Goal: Task Accomplishment & Management: Use online tool/utility

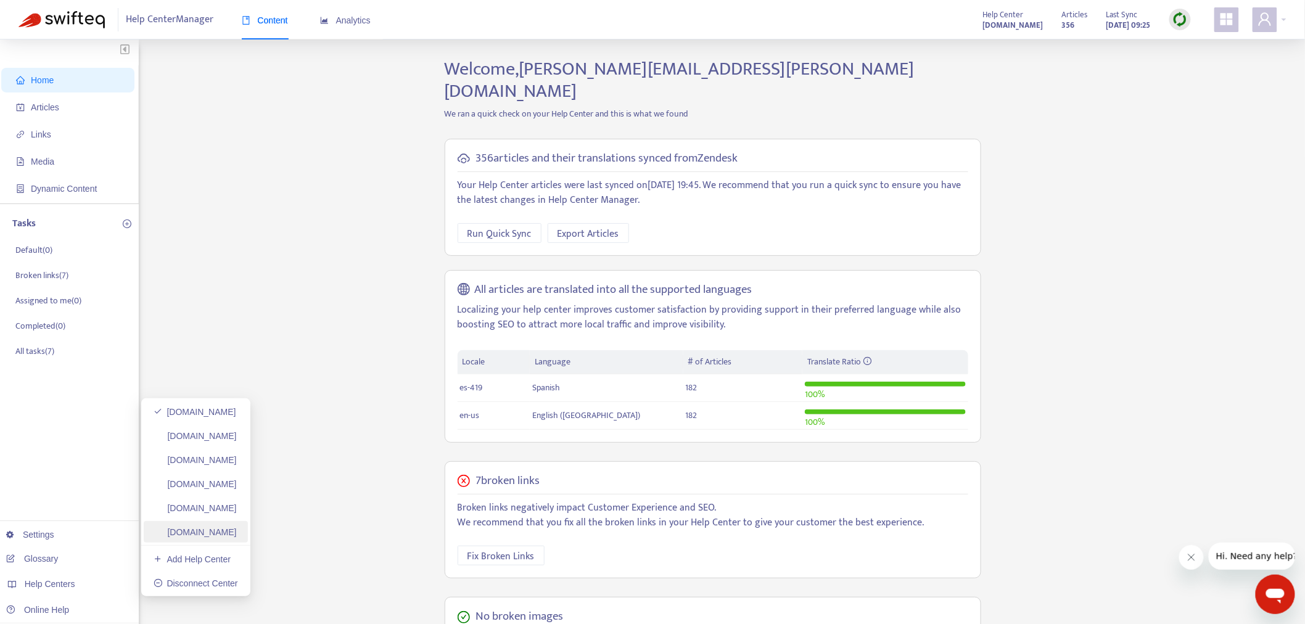
click at [237, 531] on link "[DOMAIN_NAME]" at bounding box center [195, 532] width 83 height 10
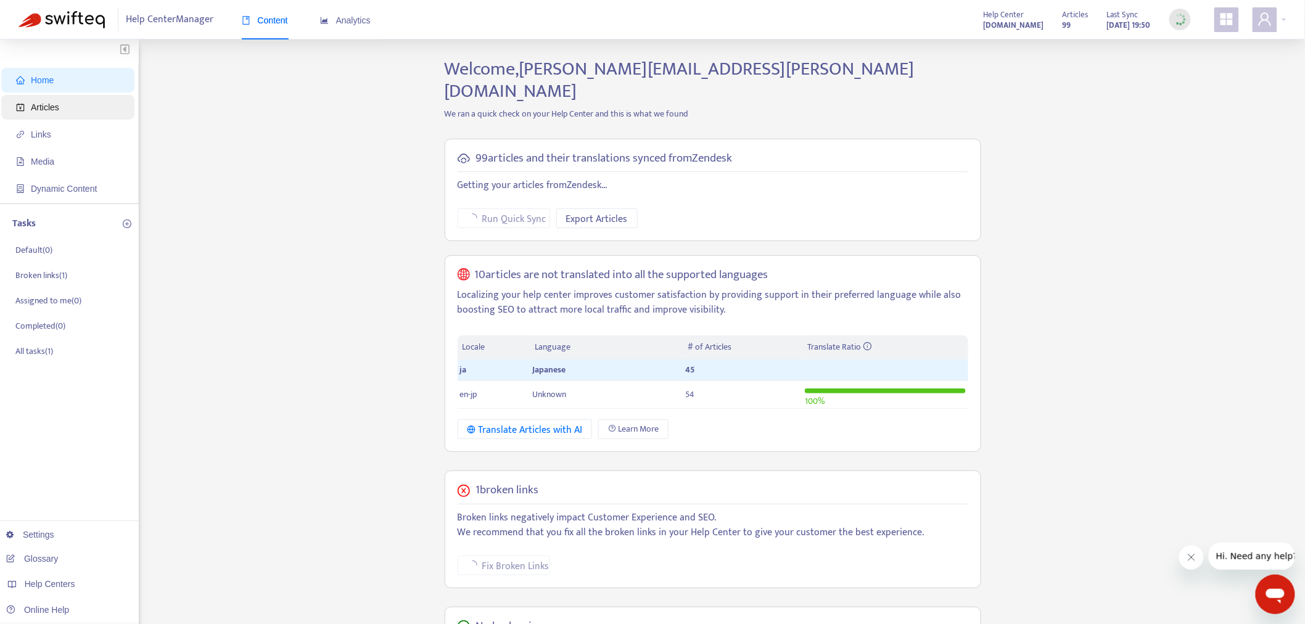
click at [81, 113] on span "Articles" at bounding box center [70, 107] width 109 height 25
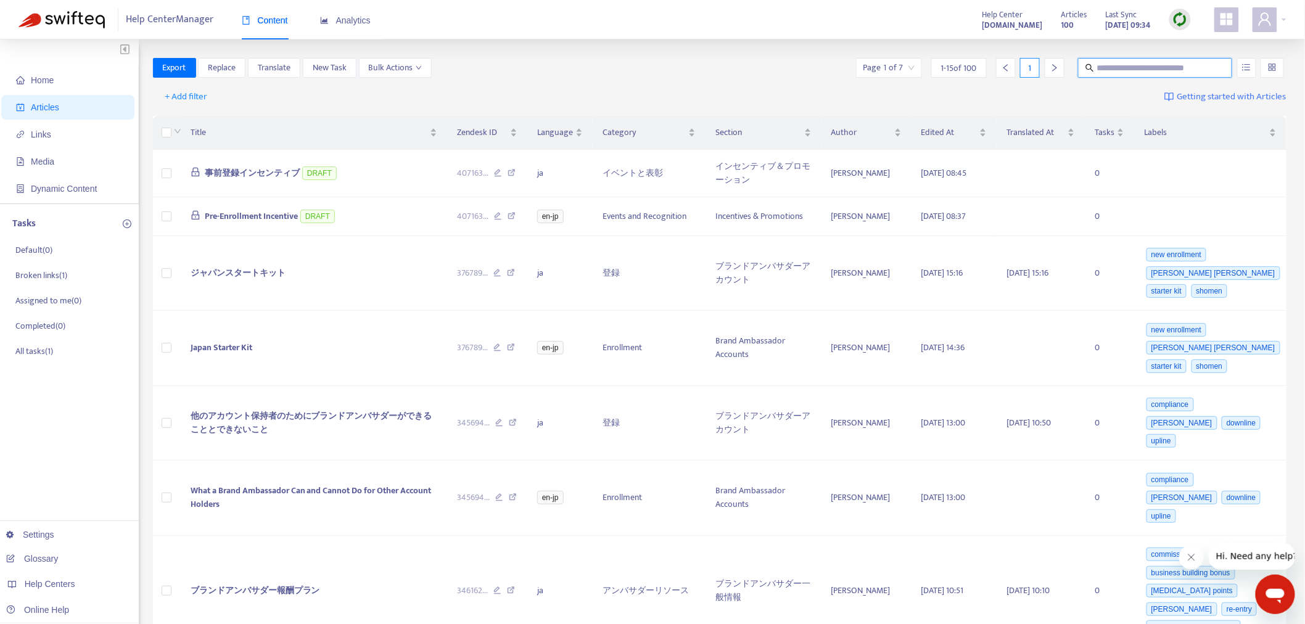
click at [1096, 65] on span at bounding box center [1155, 68] width 154 height 20
paste input "**********"
type input "**********"
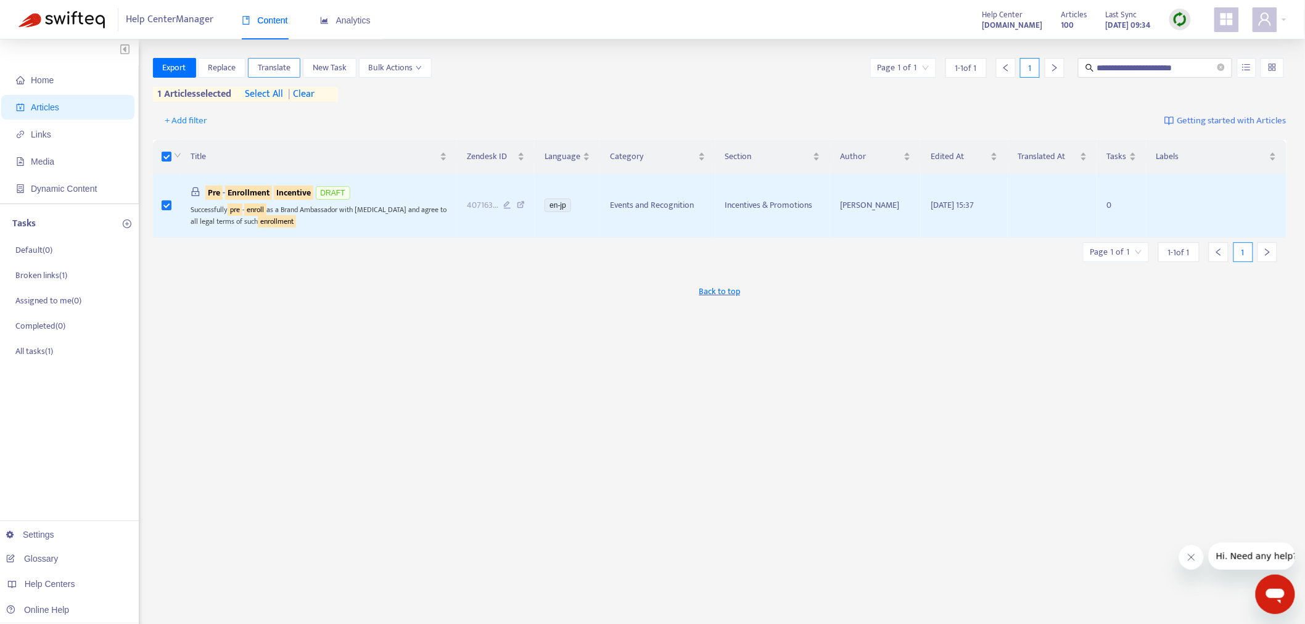
click at [272, 61] on span "Translate" at bounding box center [274, 68] width 33 height 14
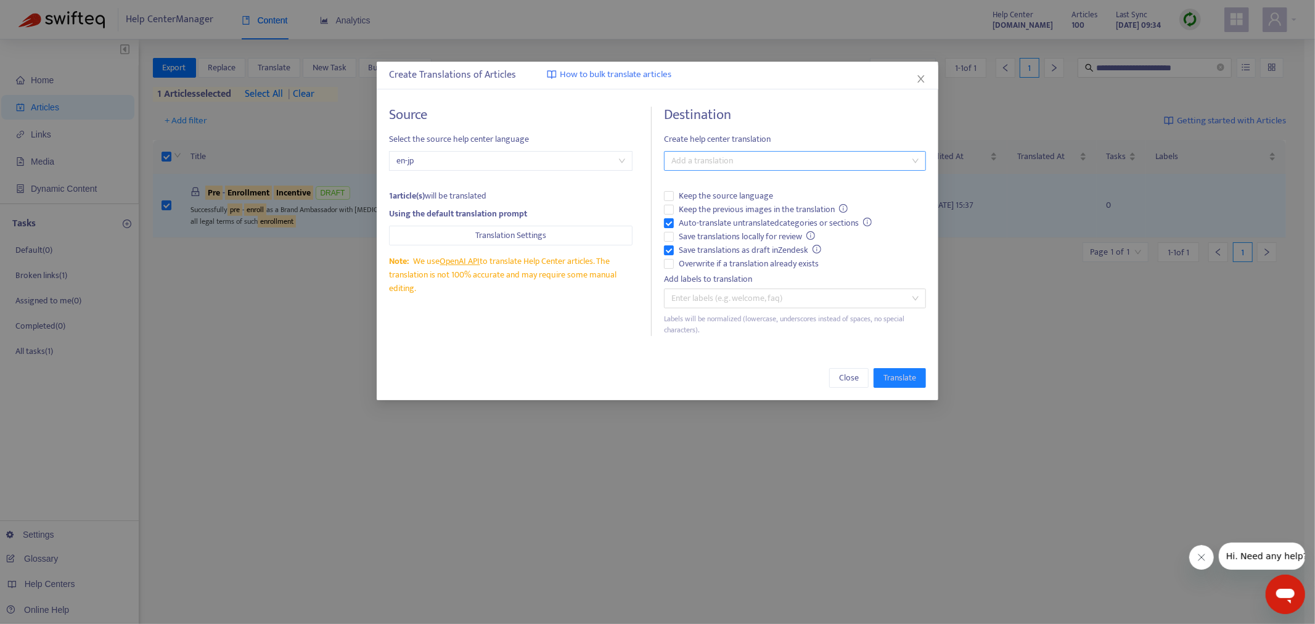
click at [834, 164] on div at bounding box center [789, 161] width 244 height 15
click at [723, 210] on div "Japanese ( ja )" at bounding box center [795, 206] width 242 height 14
click at [897, 384] on span "Translate" at bounding box center [900, 378] width 33 height 14
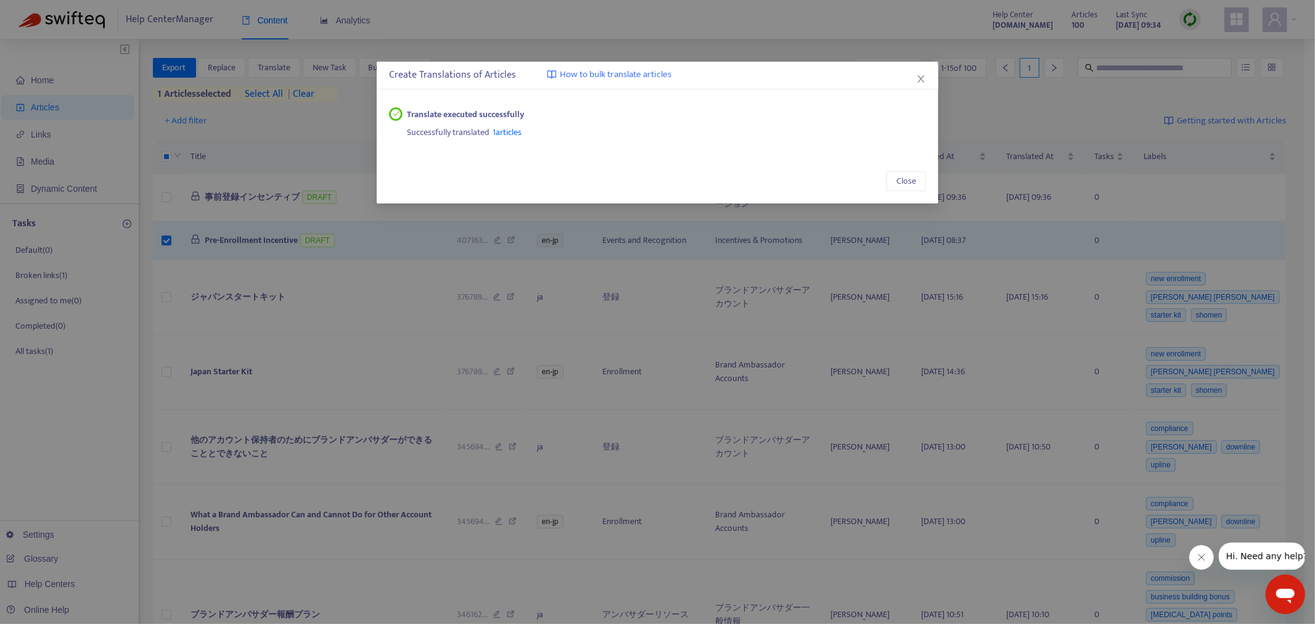
click at [516, 133] on span "1 articles" at bounding box center [507, 132] width 29 height 14
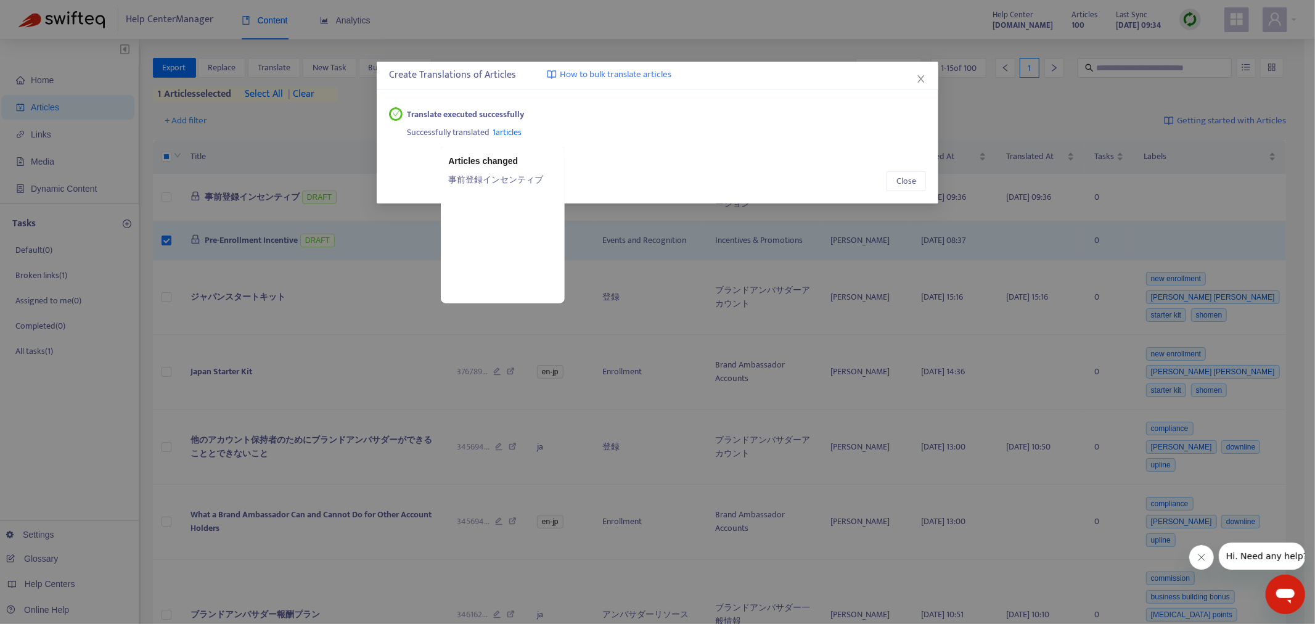
click at [504, 181] on link "事前登録インセンティブ" at bounding box center [502, 180] width 109 height 14
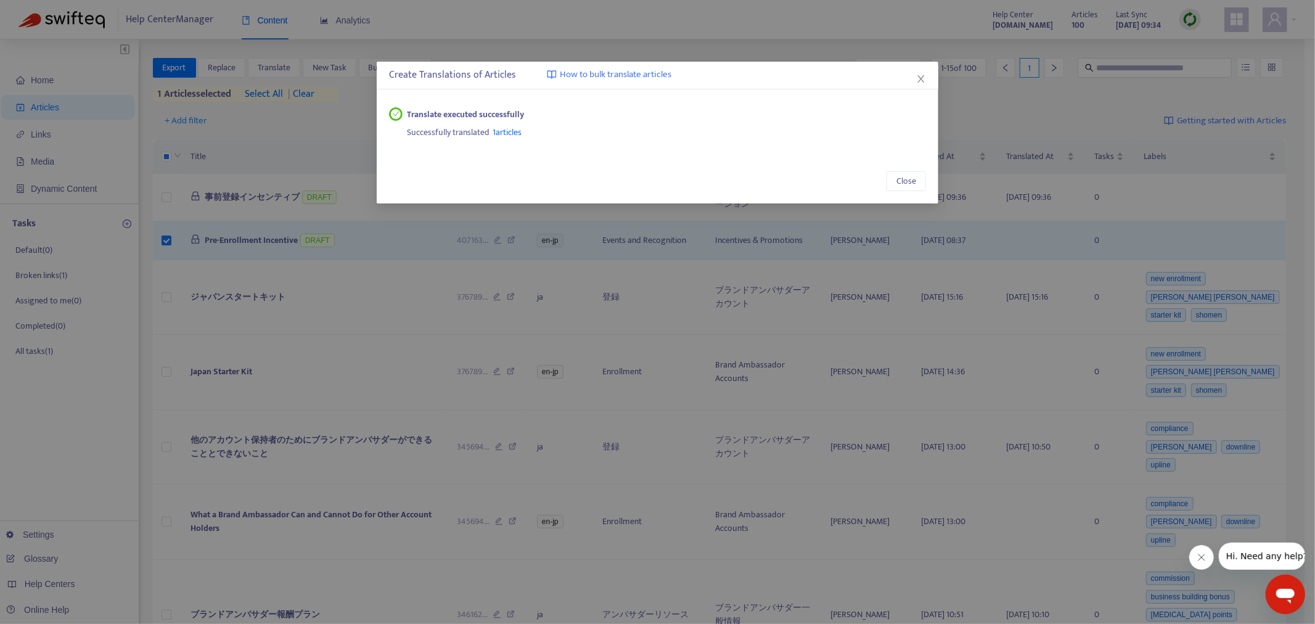
drag, startPoint x: 920, startPoint y: 78, endPoint x: 1016, endPoint y: 9, distance: 117.9
click at [924, 76] on icon "close" at bounding box center [921, 78] width 7 height 7
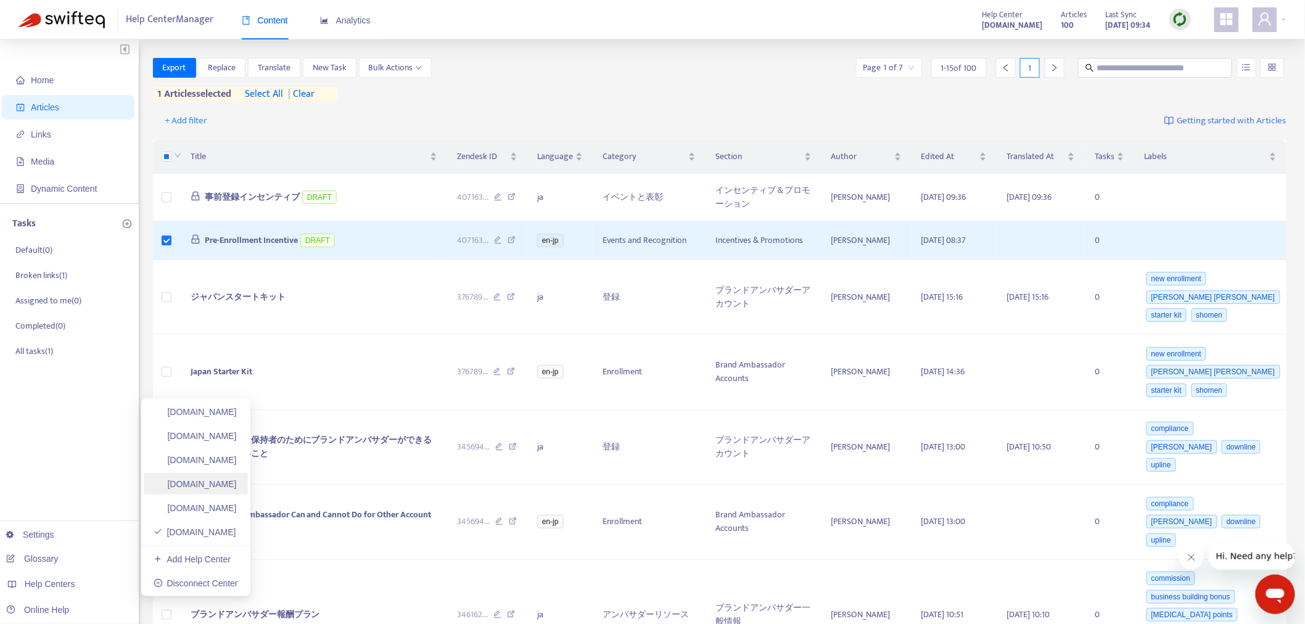
click at [237, 489] on link "[DOMAIN_NAME]" at bounding box center [195, 484] width 83 height 10
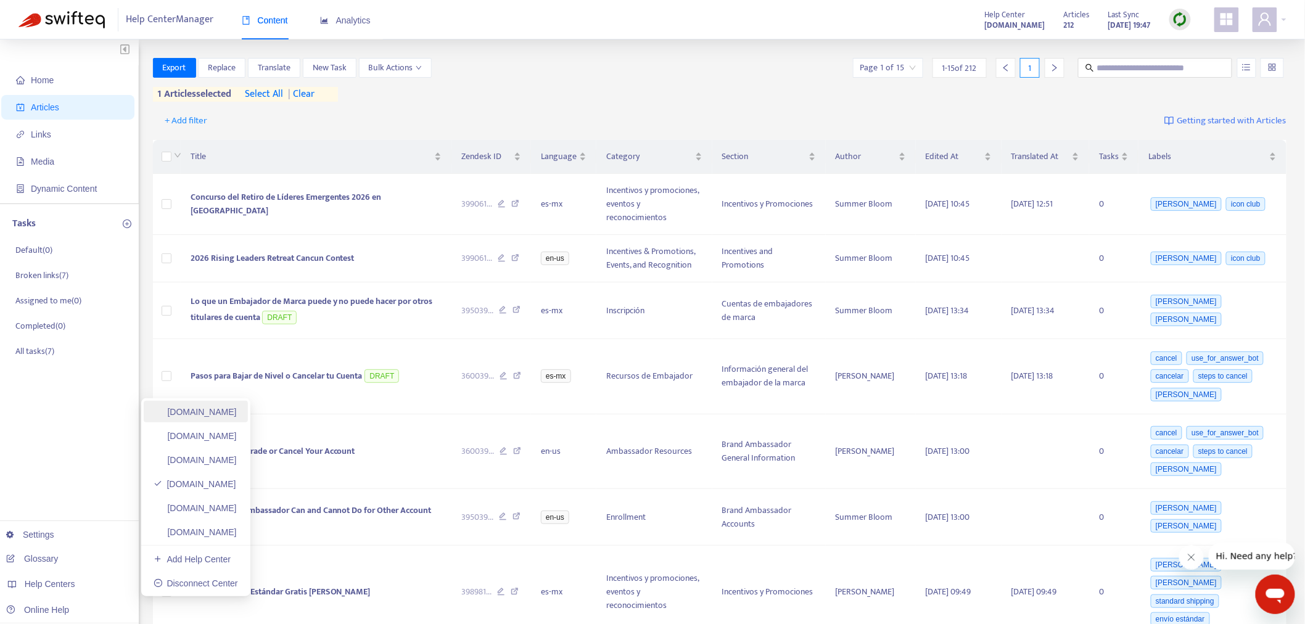
click at [237, 417] on link "[DOMAIN_NAME]" at bounding box center [195, 412] width 83 height 10
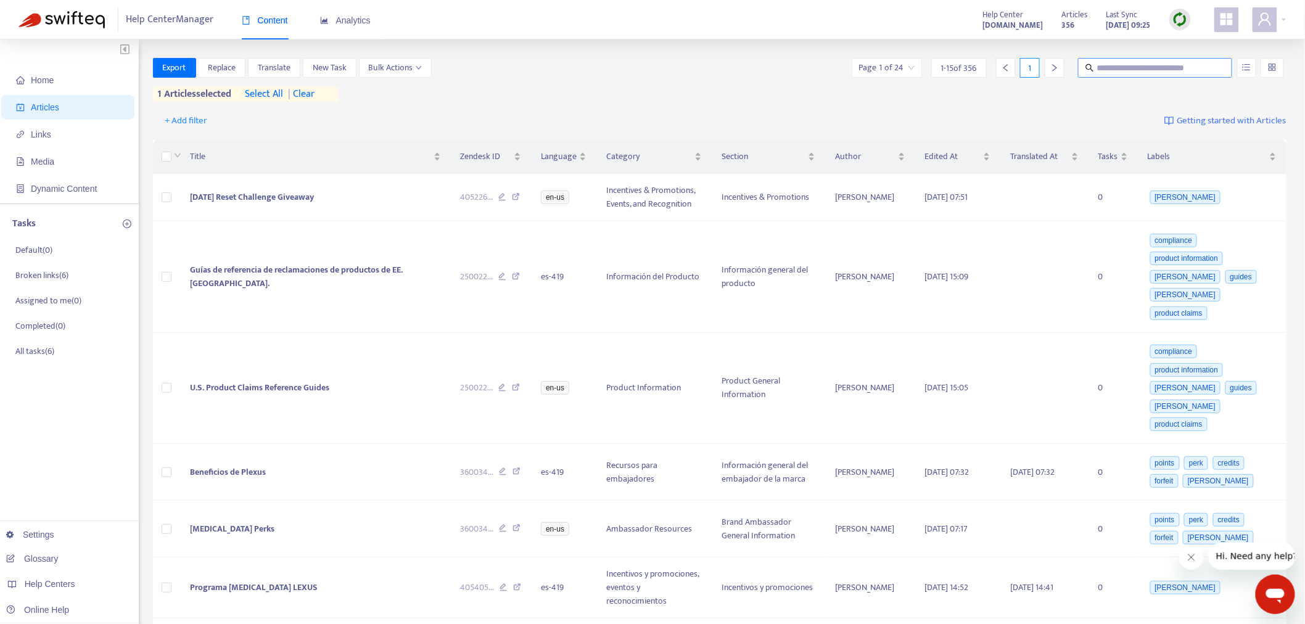
click at [1121, 69] on input "text" at bounding box center [1155, 68] width 118 height 14
paste input "**********"
type input "**********"
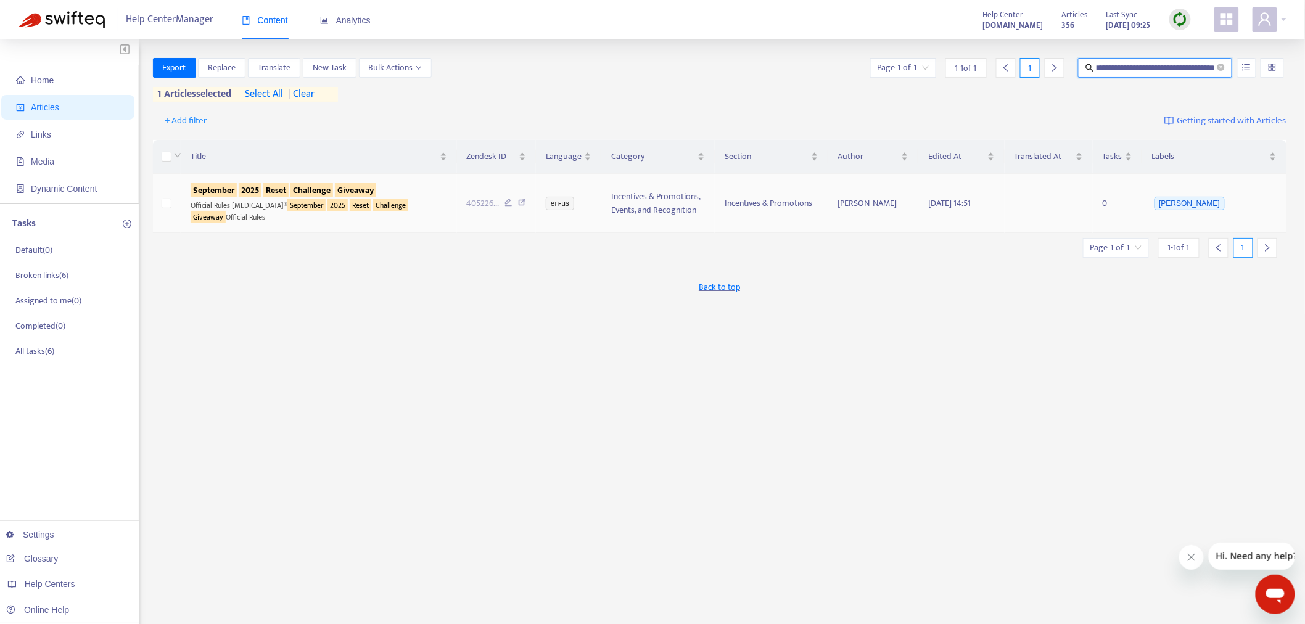
scroll to position [0, 0]
click at [174, 210] on td at bounding box center [167, 203] width 28 height 59
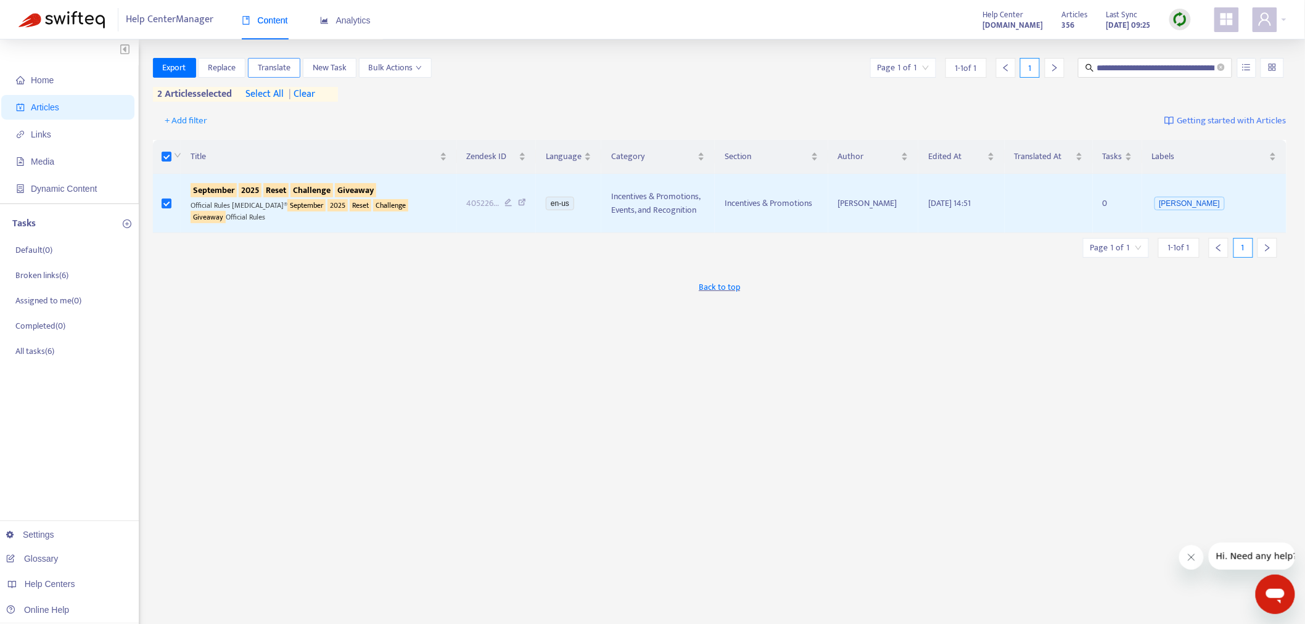
click at [263, 64] on span "Translate" at bounding box center [274, 68] width 33 height 14
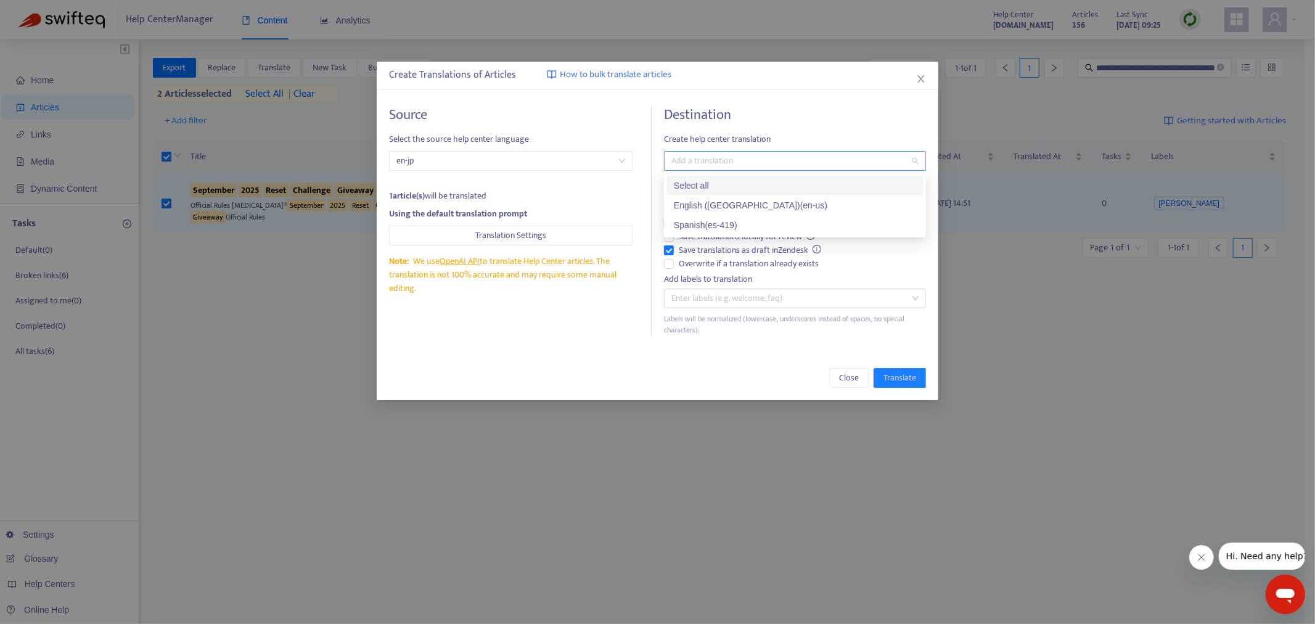
click at [680, 157] on div at bounding box center [789, 161] width 244 height 15
drag, startPoint x: 689, startPoint y: 228, endPoint x: 673, endPoint y: 273, distance: 47.0
click at [689, 228] on div "Spanish ( es-419 )" at bounding box center [795, 225] width 242 height 14
click at [719, 295] on div at bounding box center [789, 298] width 244 height 15
click at [900, 224] on label "Auto-translate untranslated categories or sections" at bounding box center [795, 223] width 262 height 14
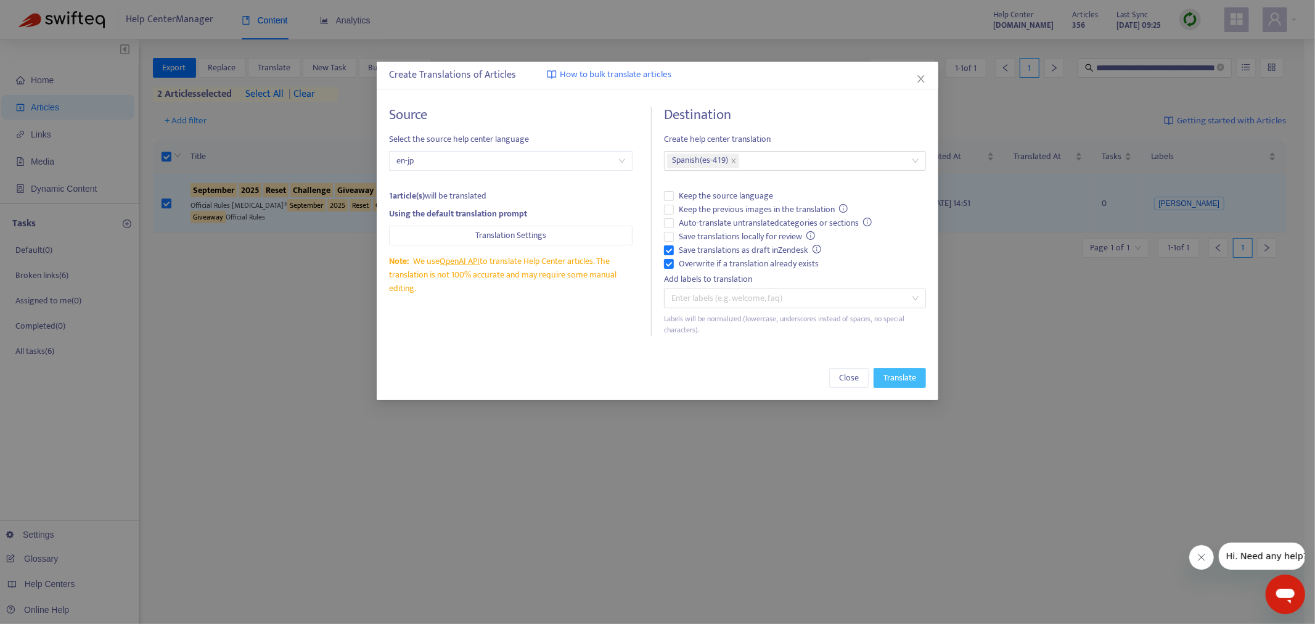
click at [897, 379] on span "Translate" at bounding box center [900, 378] width 33 height 14
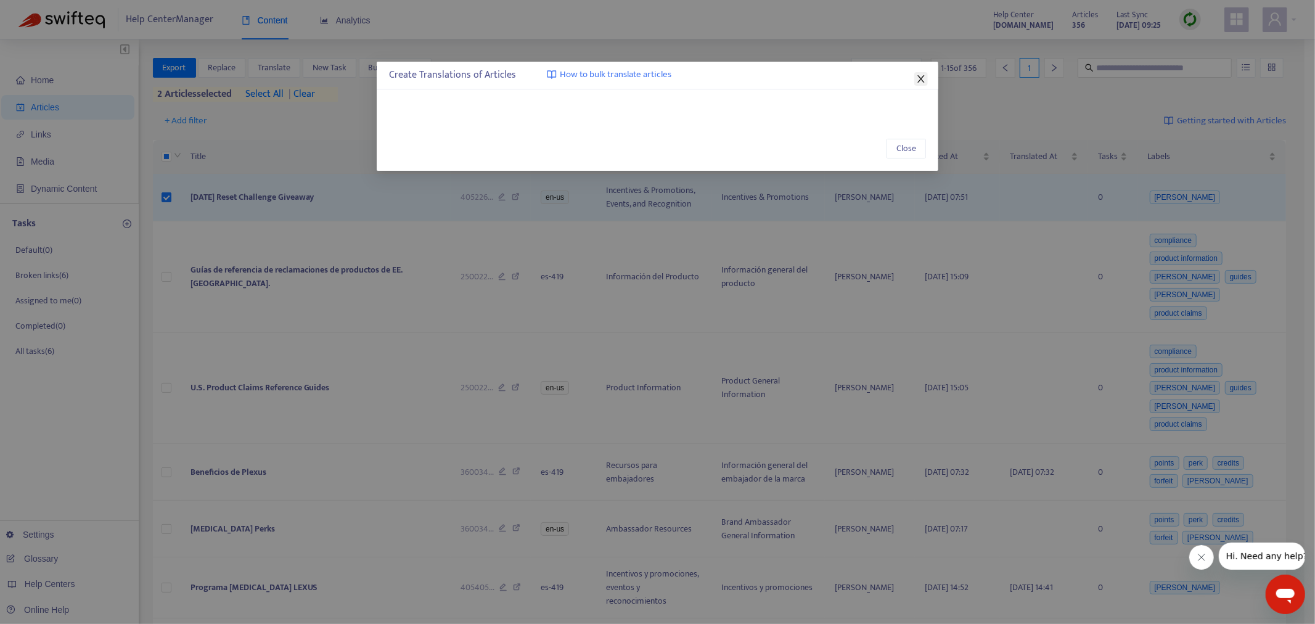
drag, startPoint x: 923, startPoint y: 81, endPoint x: 866, endPoint y: 78, distance: 56.2
click at [923, 81] on icon "close" at bounding box center [921, 78] width 7 height 7
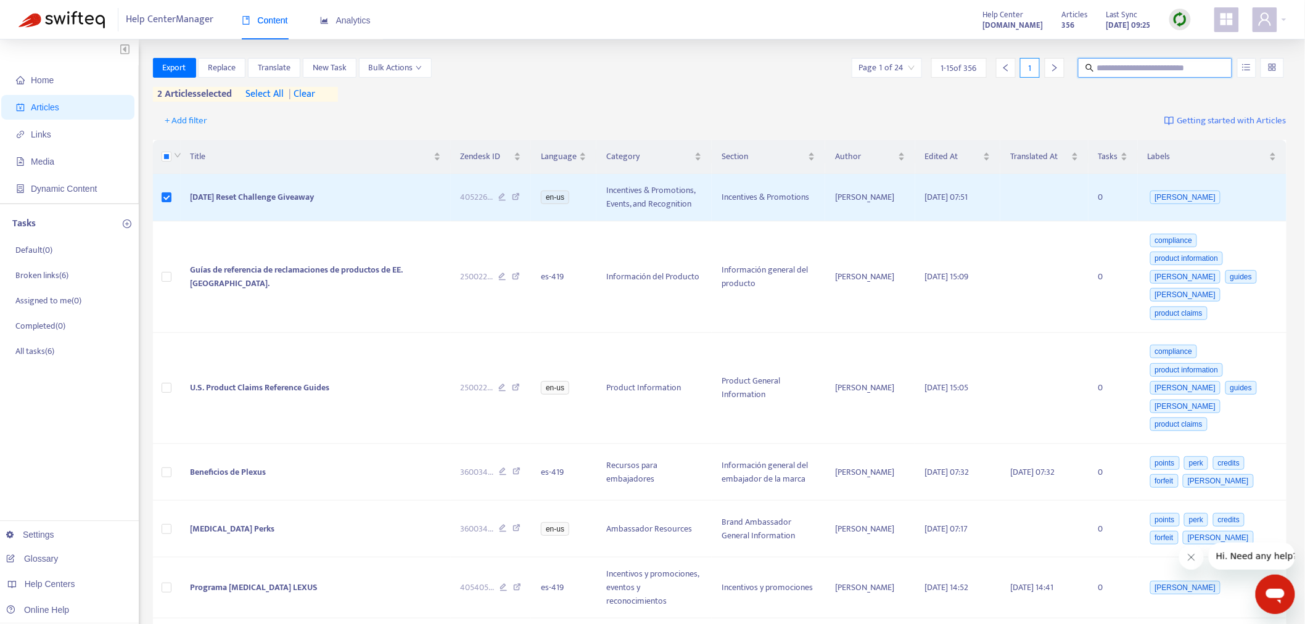
click at [1143, 69] on input "text" at bounding box center [1155, 68] width 118 height 14
paste input "**********"
type input "**********"
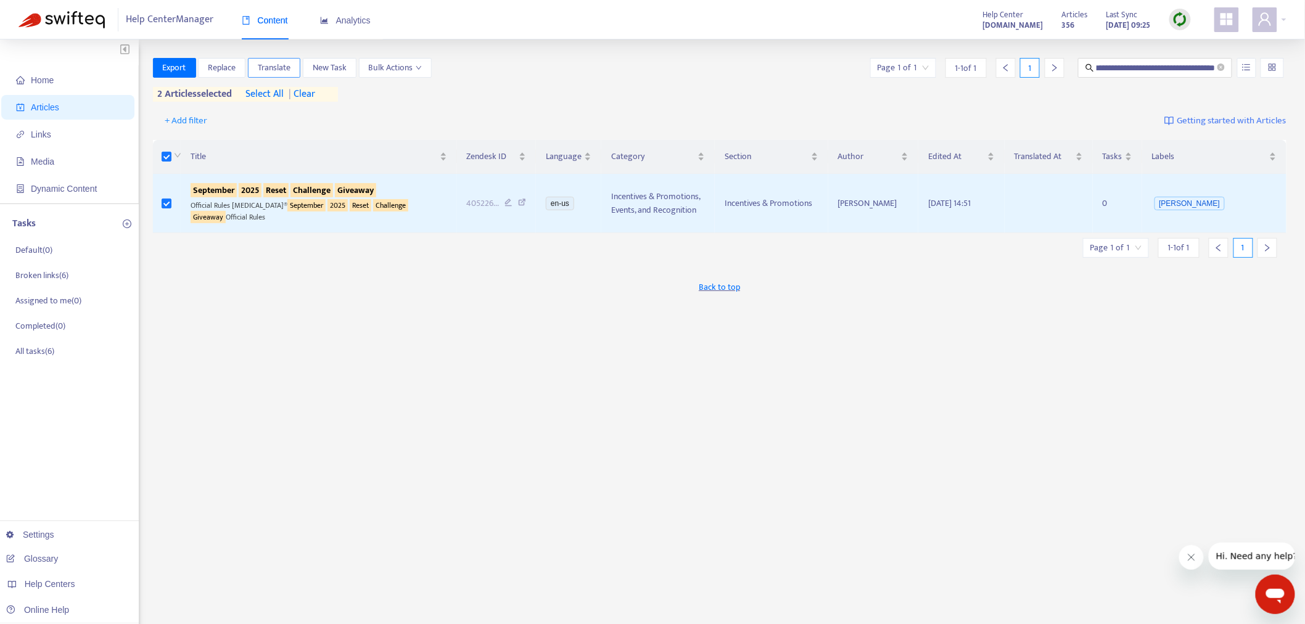
click at [287, 62] on span "Translate" at bounding box center [274, 68] width 33 height 14
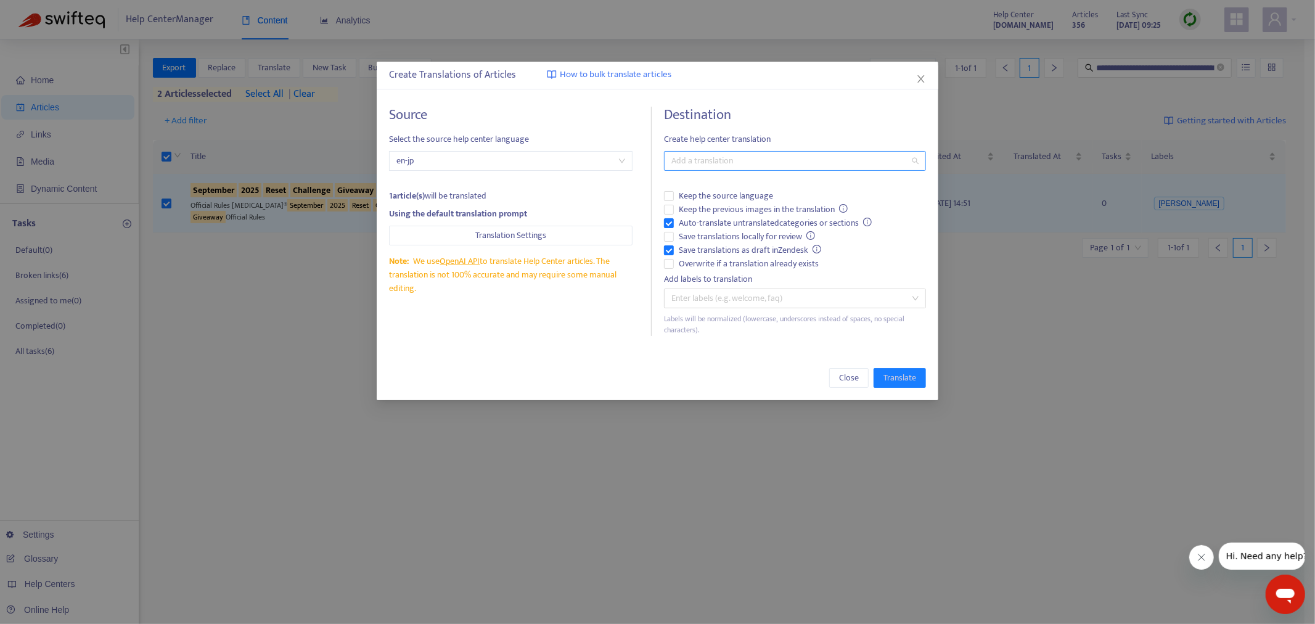
click at [748, 168] on div "Add a translation" at bounding box center [795, 161] width 262 height 20
click at [700, 220] on div "Spanish ( es-419 )" at bounding box center [795, 225] width 242 height 14
drag, startPoint x: 886, startPoint y: 380, endPoint x: 871, endPoint y: 389, distance: 18.0
click at [886, 380] on span "Translate" at bounding box center [900, 378] width 33 height 14
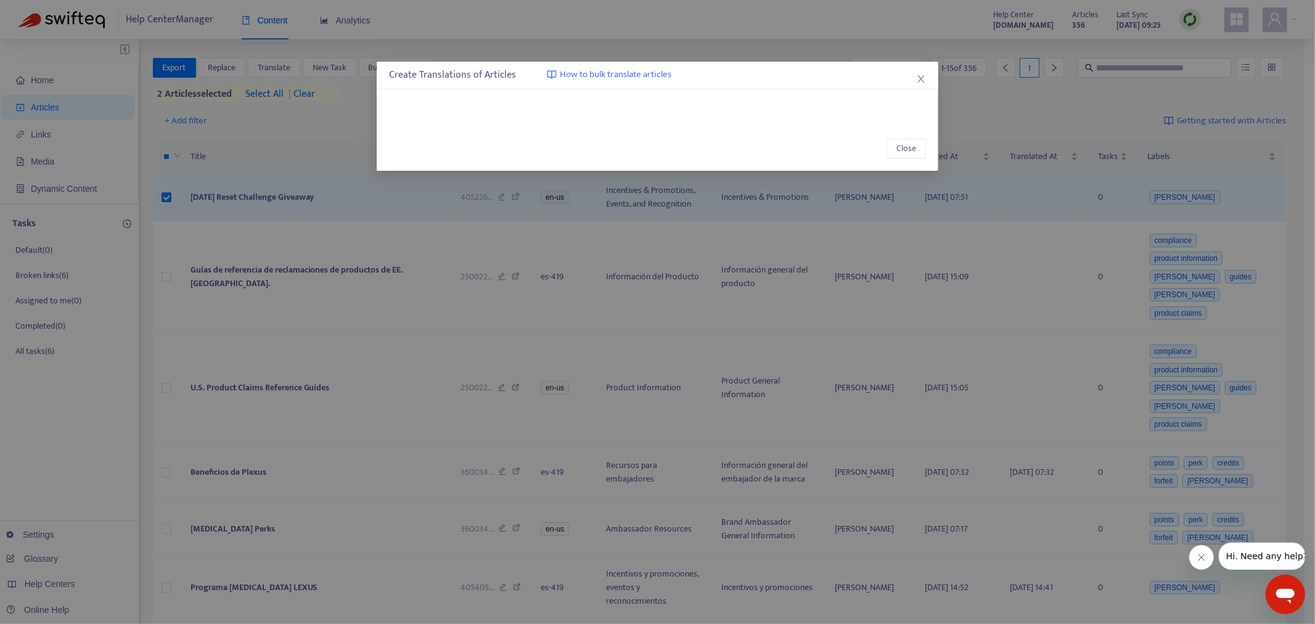
drag, startPoint x: 921, startPoint y: 83, endPoint x: 525, endPoint y: 148, distance: 400.7
click at [921, 83] on icon "close" at bounding box center [921, 79] width 10 height 10
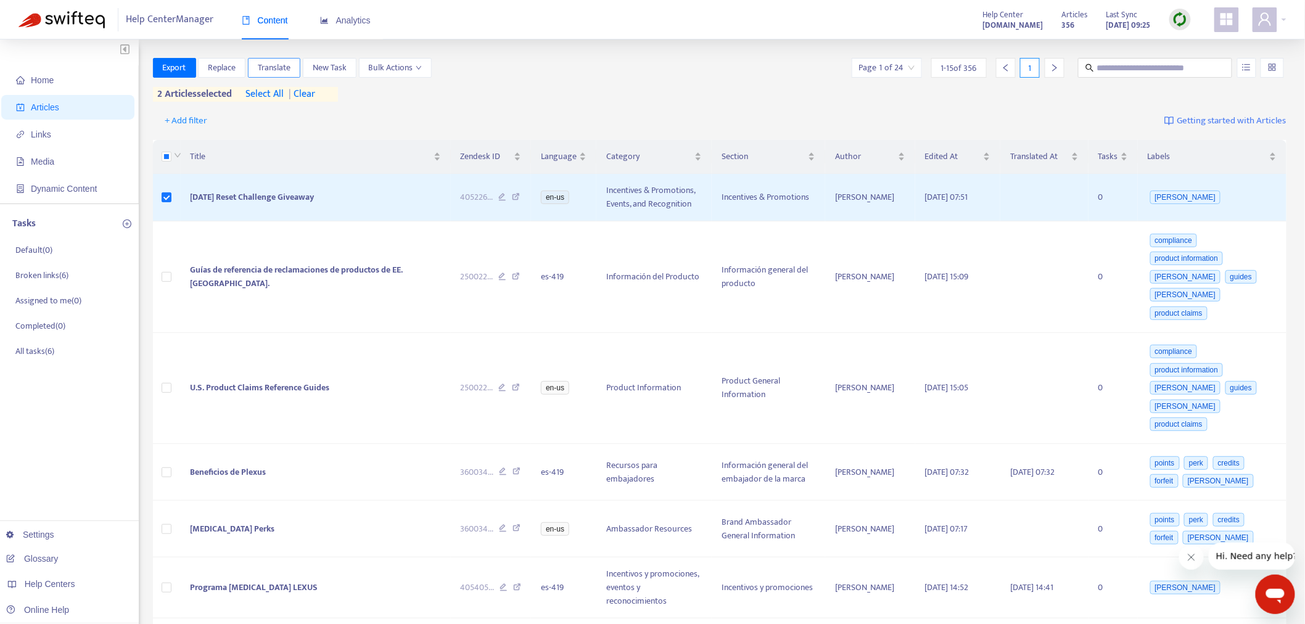
click at [282, 67] on span "Translate" at bounding box center [274, 68] width 33 height 14
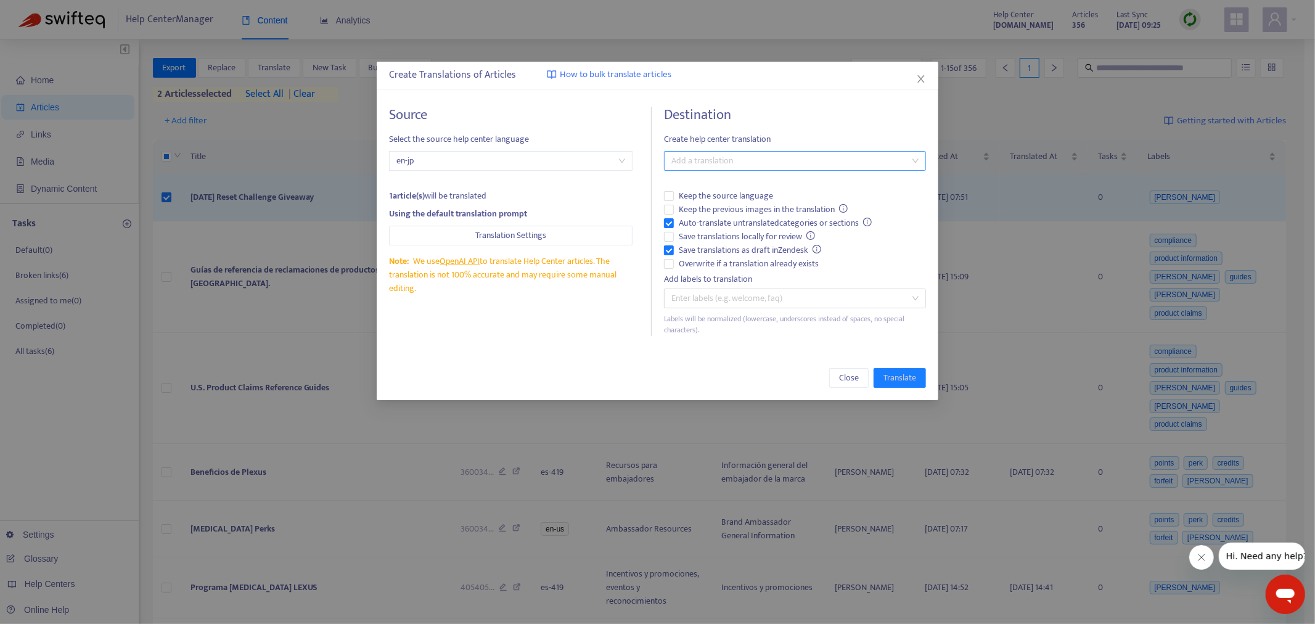
click at [723, 168] on div at bounding box center [789, 161] width 244 height 15
click at [707, 226] on div "Spanish ( es-419 )" at bounding box center [795, 225] width 242 height 14
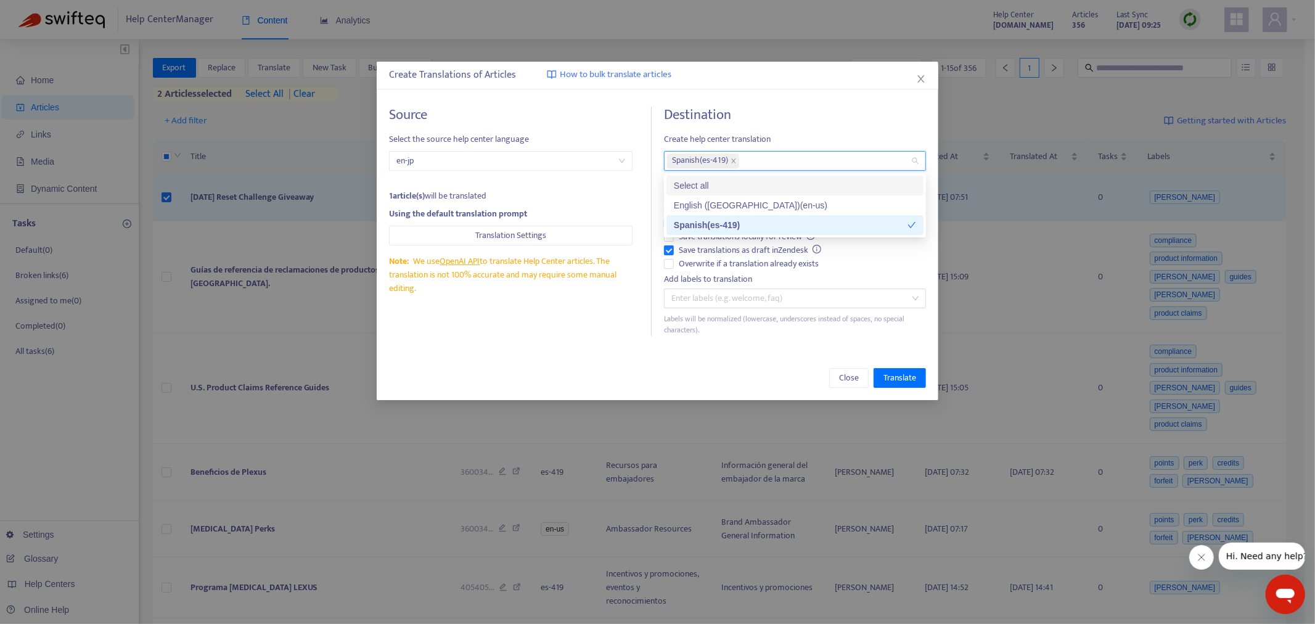
click at [836, 109] on h4 "Destination" at bounding box center [795, 115] width 262 height 17
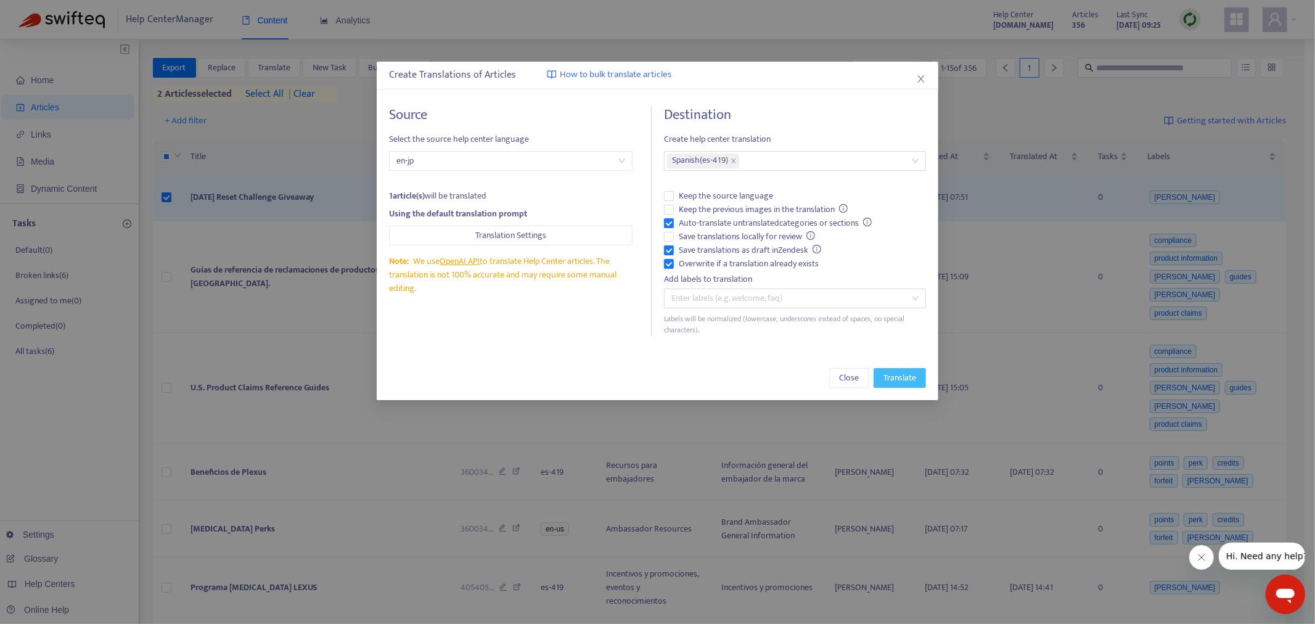
click at [897, 380] on span "Translate" at bounding box center [900, 378] width 33 height 14
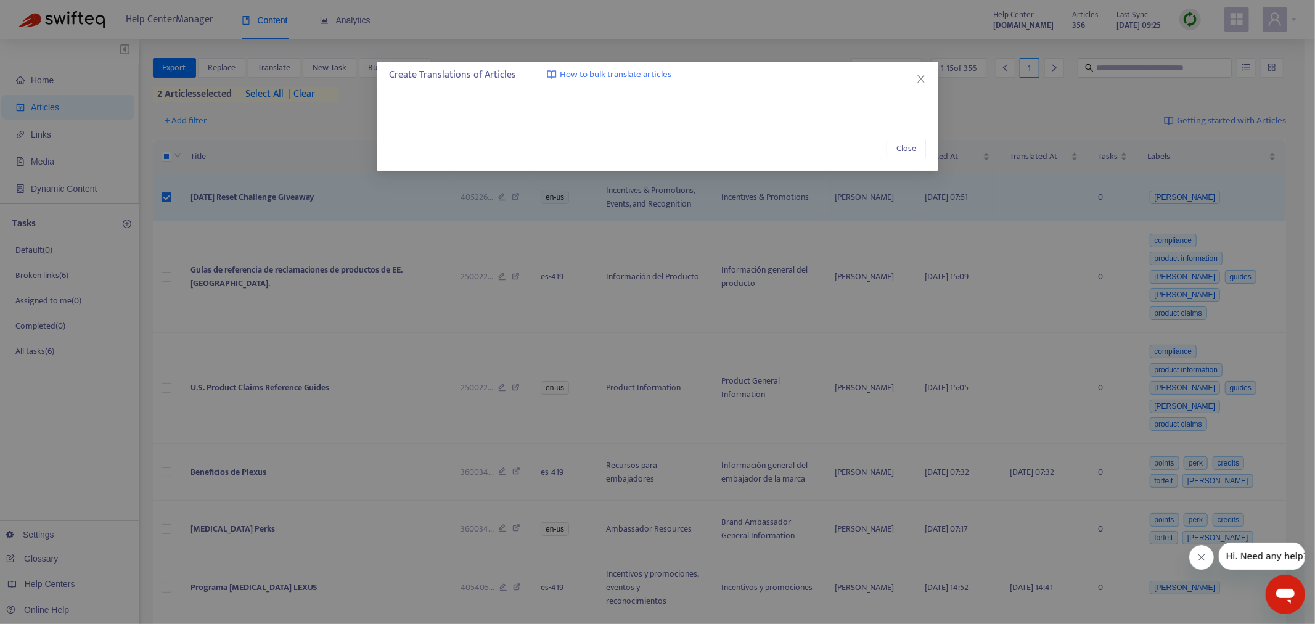
drag, startPoint x: 926, startPoint y: 77, endPoint x: 864, endPoint y: 94, distance: 64.0
click at [926, 77] on span "Close" at bounding box center [922, 79] width 14 height 10
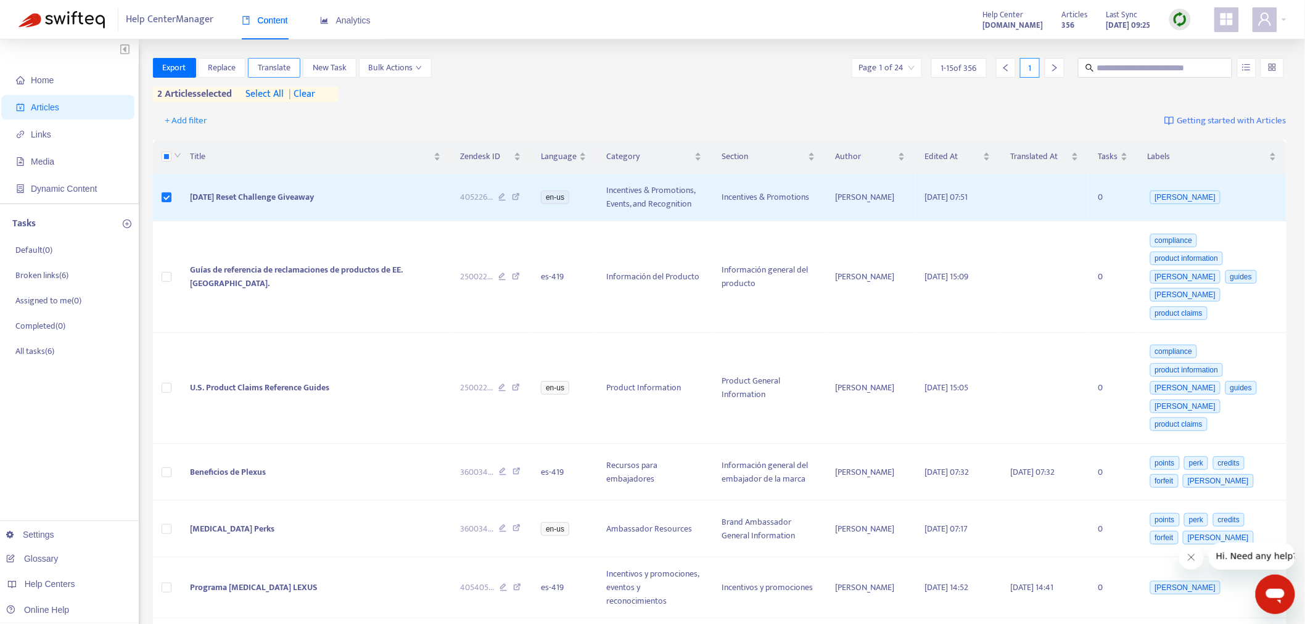
click at [280, 68] on span "Translate" at bounding box center [274, 68] width 33 height 14
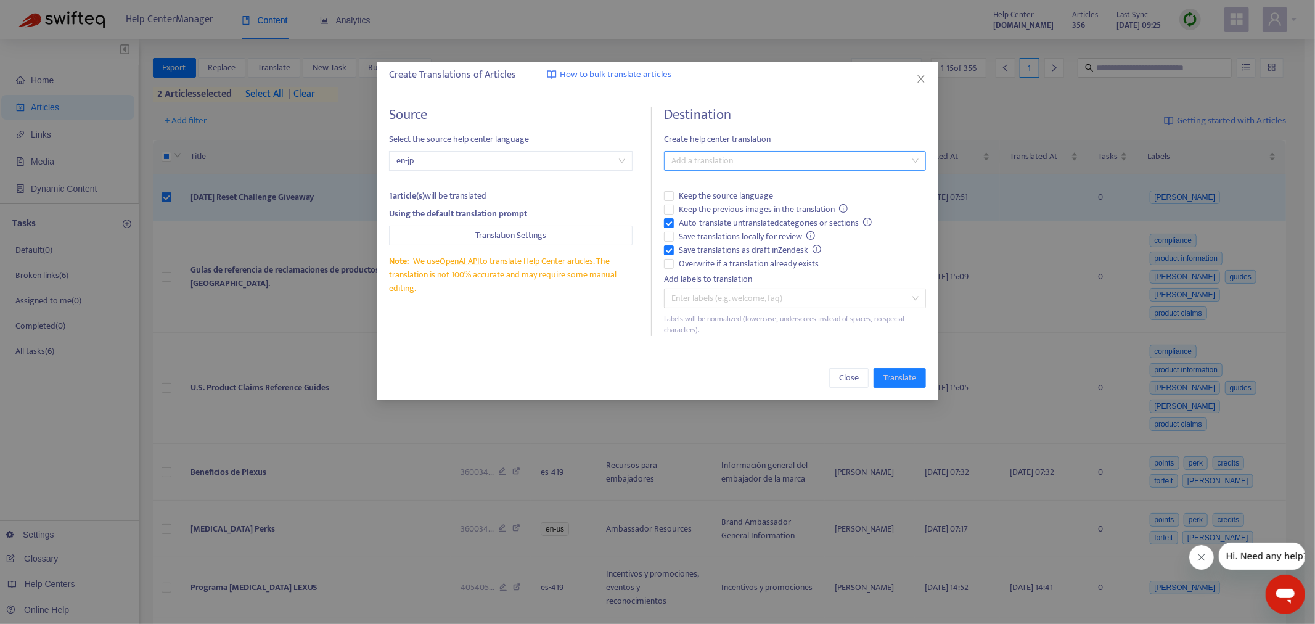
drag, startPoint x: 707, startPoint y: 157, endPoint x: 701, endPoint y: 167, distance: 11.3
click at [708, 158] on div at bounding box center [789, 161] width 244 height 15
drag, startPoint x: 687, startPoint y: 226, endPoint x: 674, endPoint y: 245, distance: 22.6
click at [688, 226] on div "Spanish ( es-419 )" at bounding box center [795, 225] width 242 height 14
click at [907, 379] on span "Translate" at bounding box center [900, 378] width 33 height 14
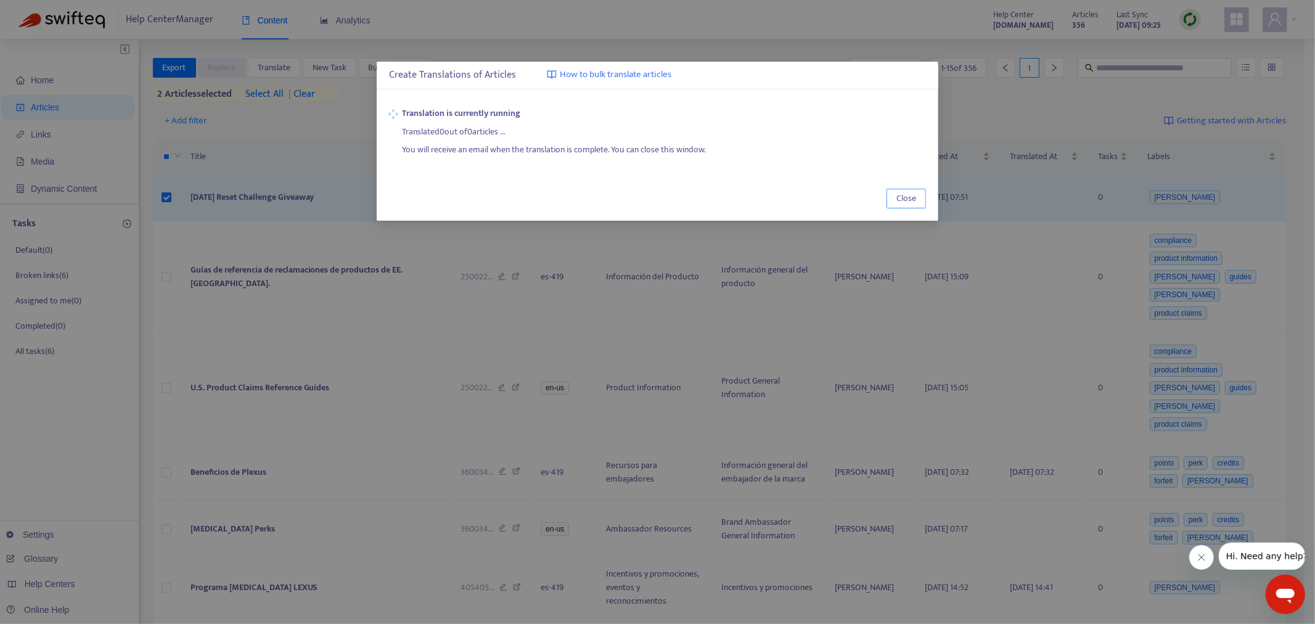
click at [905, 192] on span "Close" at bounding box center [907, 199] width 20 height 14
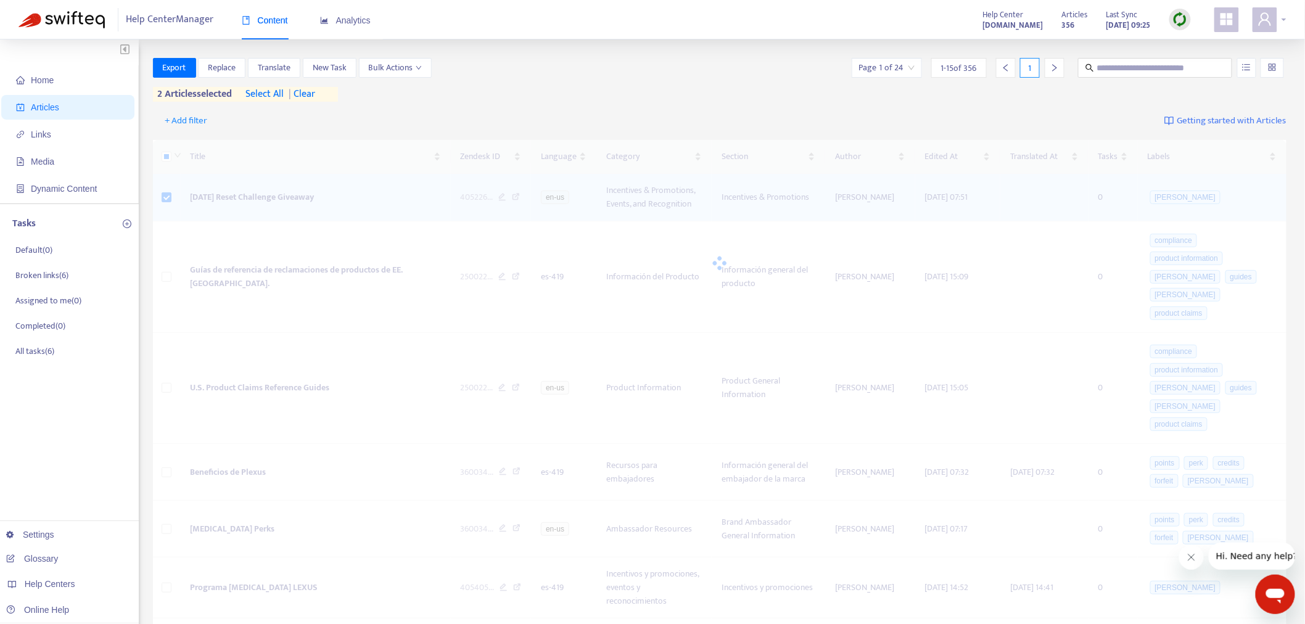
click at [1283, 20] on div at bounding box center [1269, 19] width 34 height 25
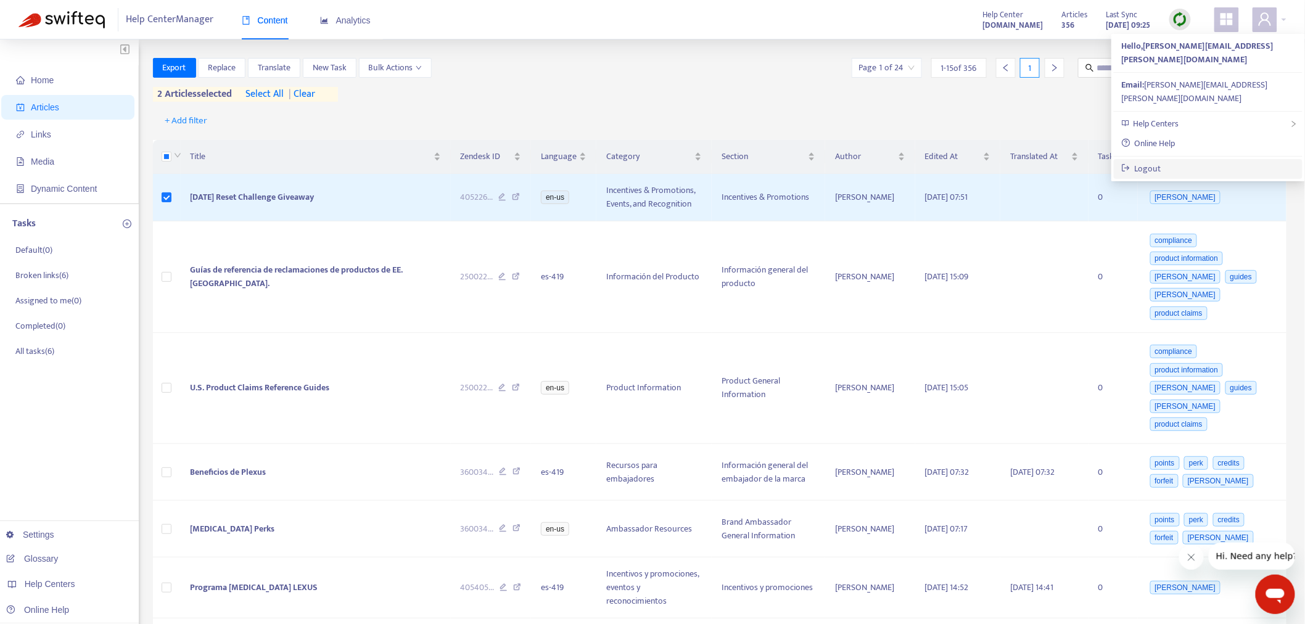
drag, startPoint x: 1157, startPoint y: 142, endPoint x: 1151, endPoint y: 142, distance: 6.2
click at [1158, 162] on link "Logout" at bounding box center [1141, 169] width 40 height 14
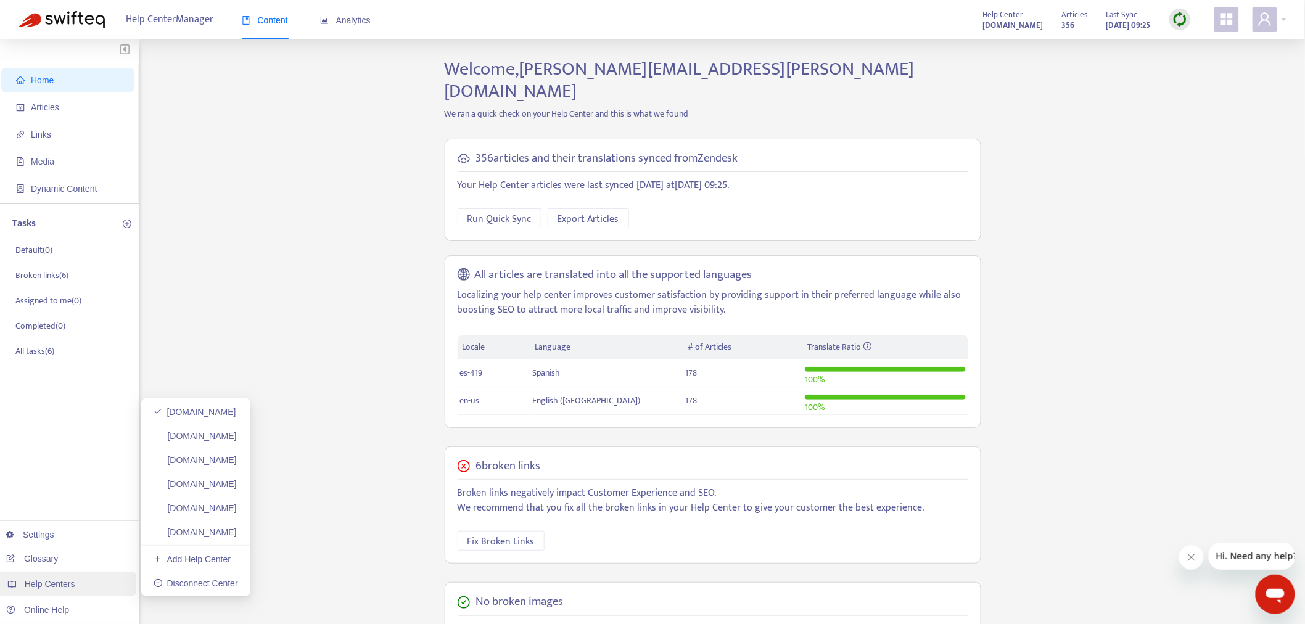
click at [104, 583] on div "Help Centers" at bounding box center [66, 584] width 140 height 25
click at [62, 112] on span "Articles" at bounding box center [70, 107] width 109 height 25
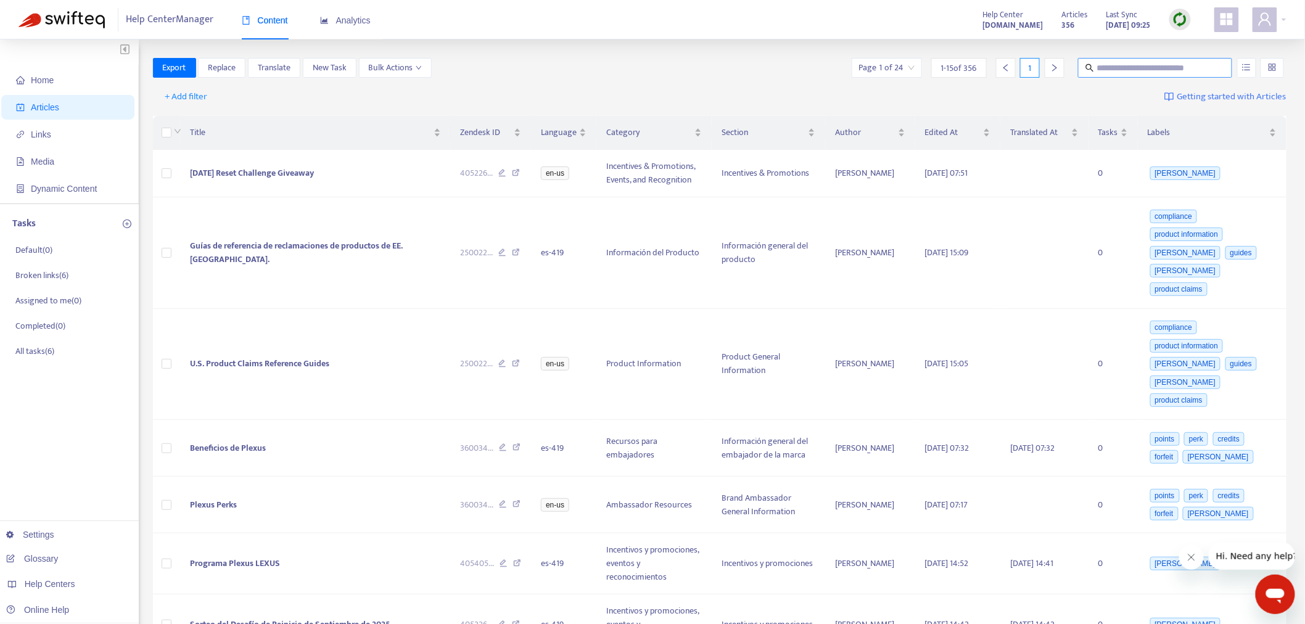
click at [1125, 72] on input "text" at bounding box center [1155, 68] width 118 height 14
paste input "****"
type input "****"
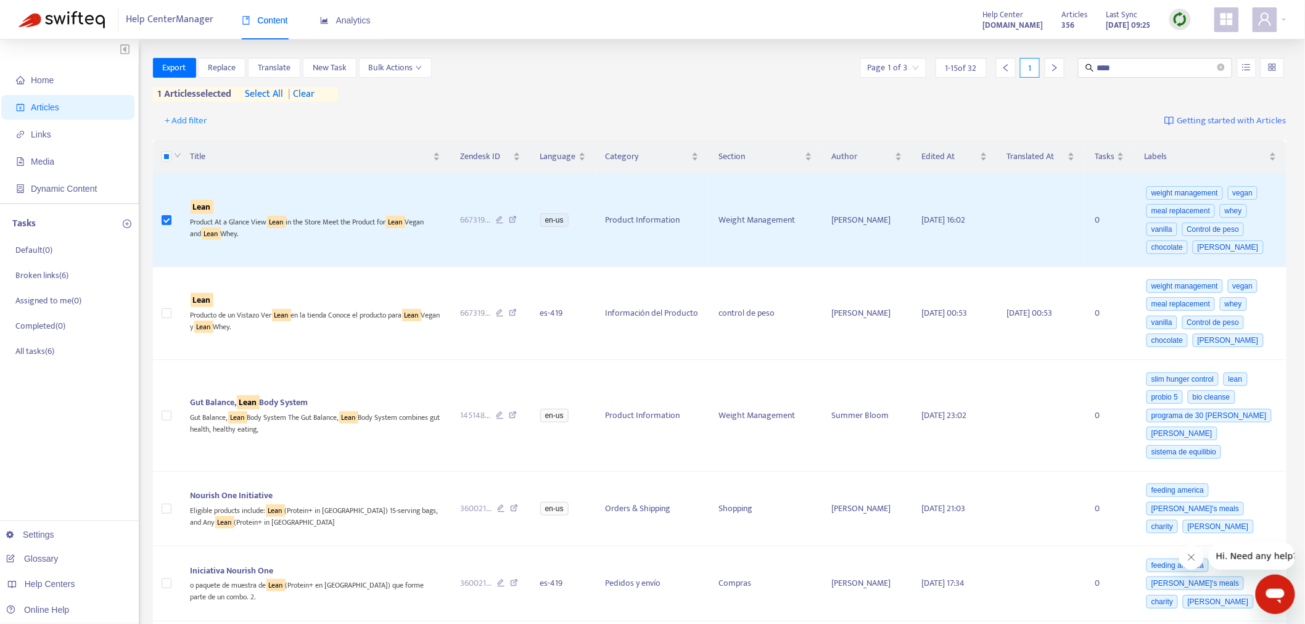
click at [1185, 20] on img at bounding box center [1179, 19] width 15 height 15
click at [1204, 63] on link "Full Sync" at bounding box center [1202, 64] width 44 height 14
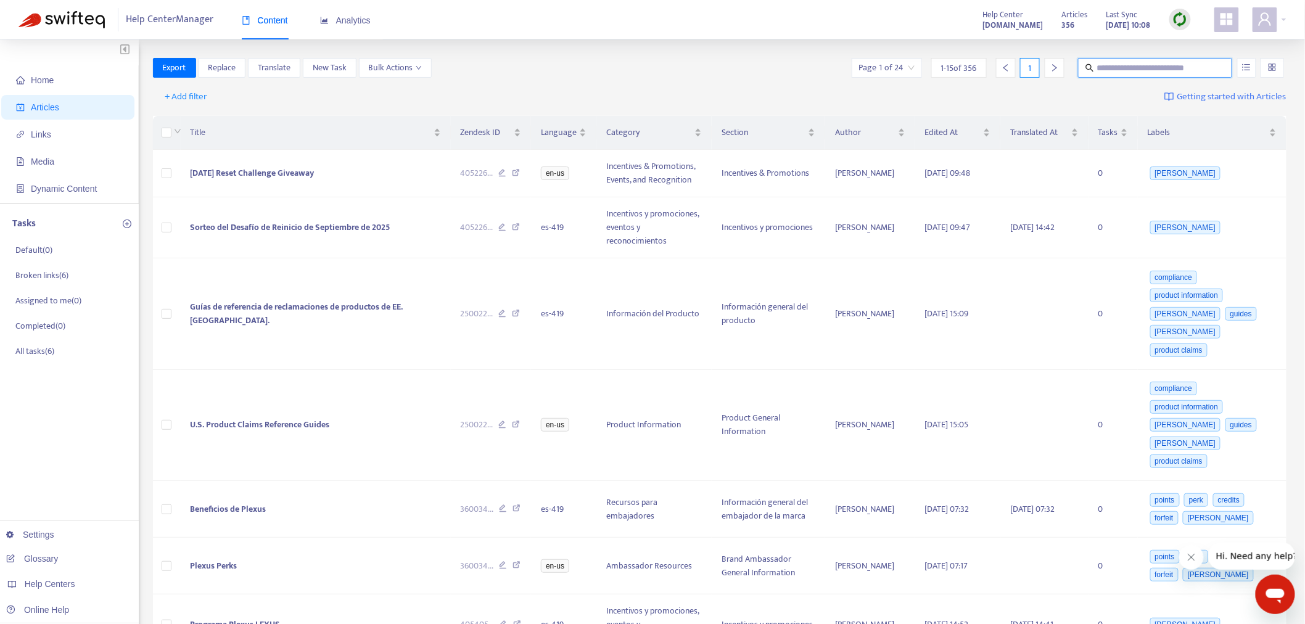
click at [1125, 72] on input "text" at bounding box center [1155, 68] width 118 height 14
paste input "****"
type input "****"
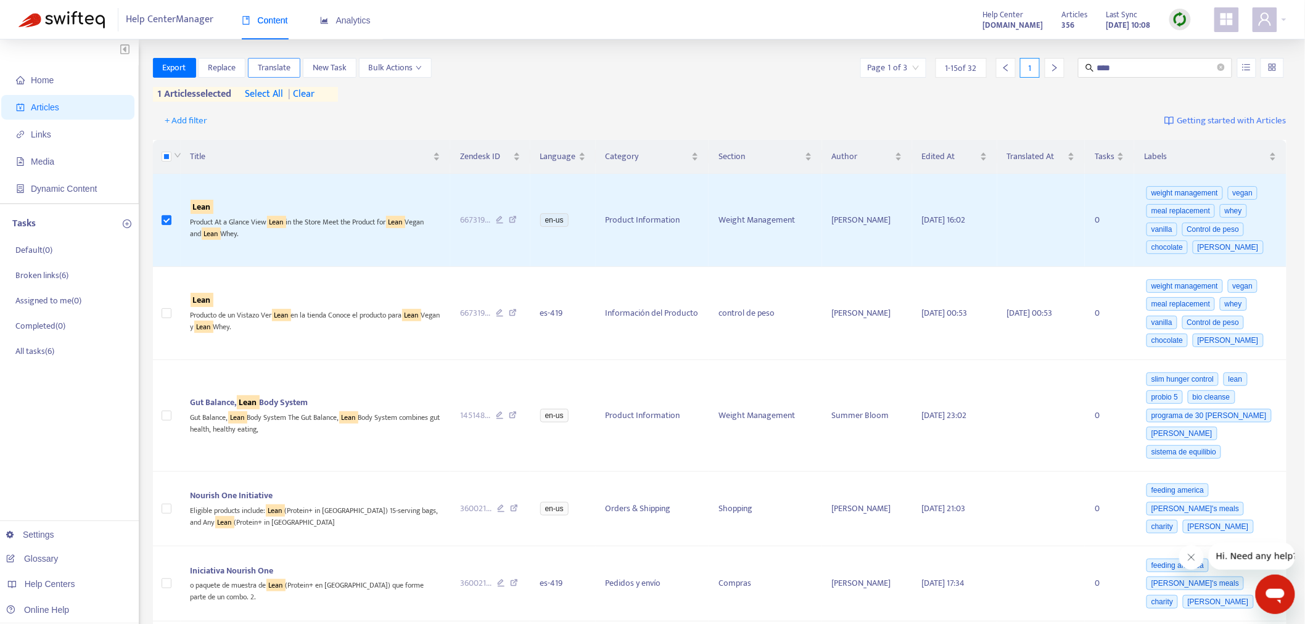
click at [274, 65] on span "Translate" at bounding box center [274, 68] width 33 height 14
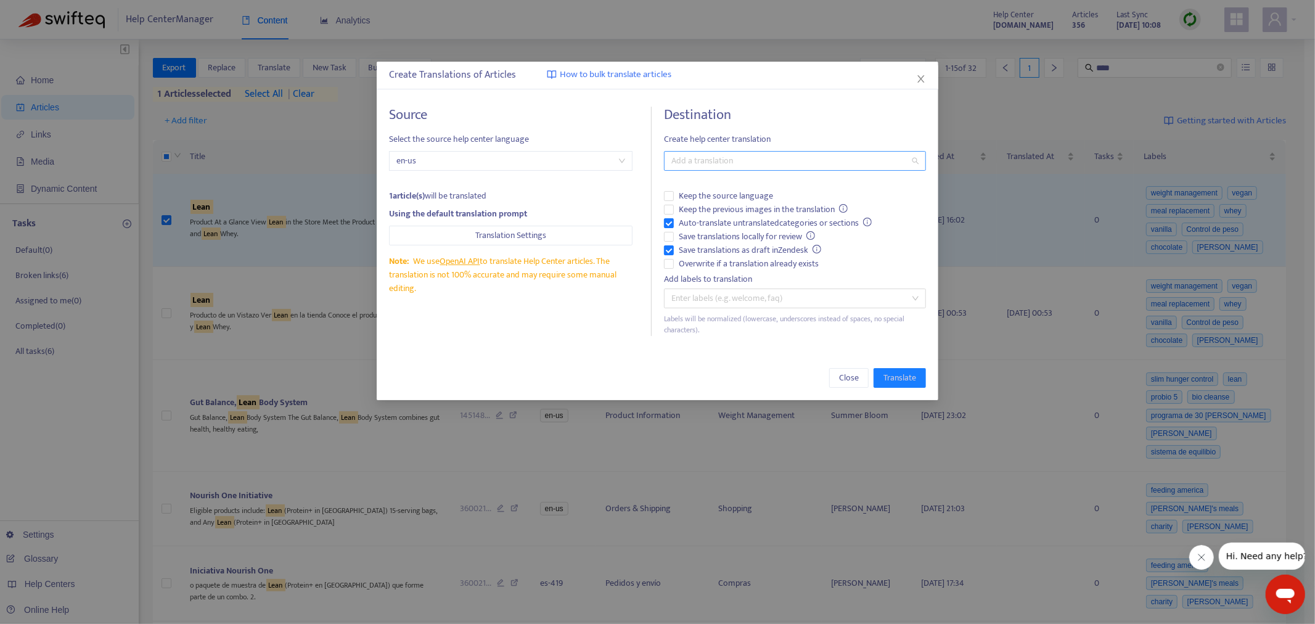
click at [681, 160] on div at bounding box center [789, 161] width 244 height 15
click at [692, 208] on div "Spanish ( es-419 )" at bounding box center [795, 206] width 242 height 14
click at [925, 378] on button "Translate" at bounding box center [900, 378] width 52 height 20
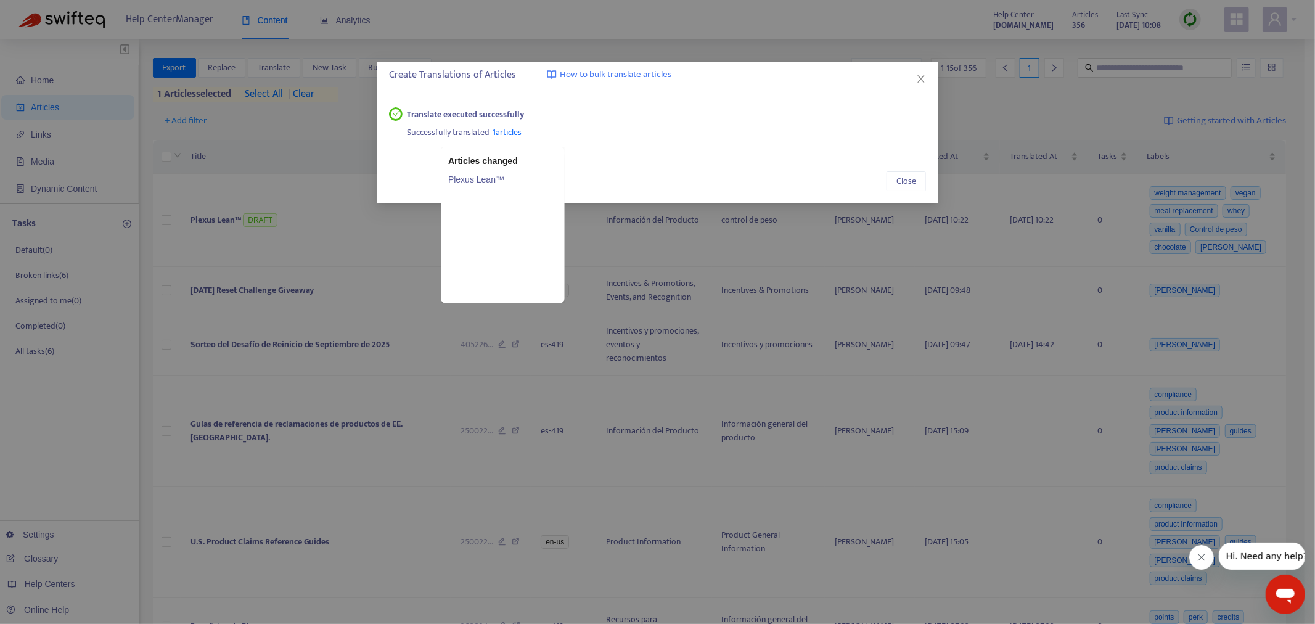
click at [521, 136] on span "1 articles" at bounding box center [507, 132] width 29 height 14
click at [486, 180] on link "Plexus Lean™" at bounding box center [502, 180] width 109 height 14
